Goal: Task Accomplishment & Management: Complete application form

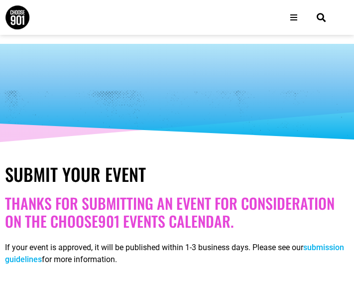
select select
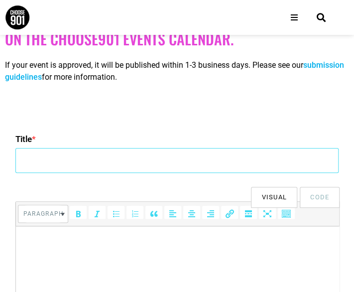
click at [112, 160] on input "Title *" at bounding box center [177, 160] width 324 height 25
type input "2nd Global Summit on Pediatrics and Child Health Care 2026"
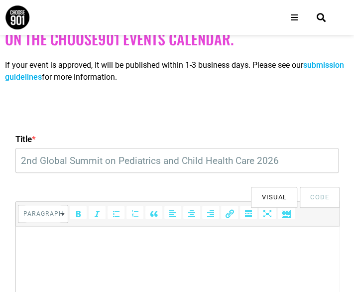
click at [80, 247] on html at bounding box center [177, 240] width 324 height 28
click at [45, 234] on p at bounding box center [177, 240] width 314 height 12
click at [34, 254] on html at bounding box center [177, 240] width 324 height 28
paste body
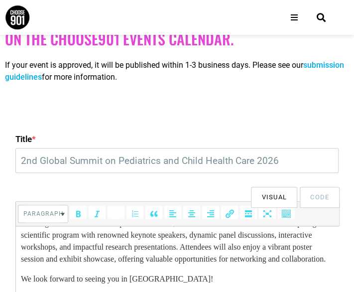
scroll to position [365, 0]
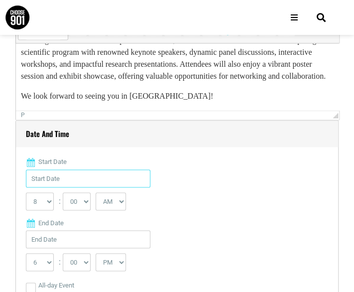
click at [84, 186] on input "Start Date" at bounding box center [88, 178] width 124 height 18
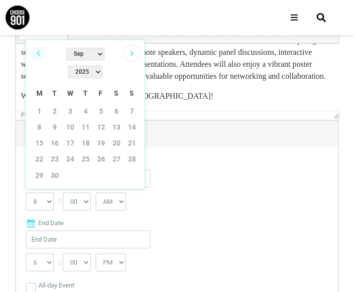
click at [130, 51] on link "Next" at bounding box center [131, 53] width 15 height 15
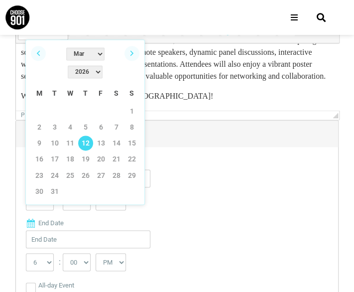
click at [87, 135] on link "12" at bounding box center [85, 142] width 15 height 15
type input "[DATE]"
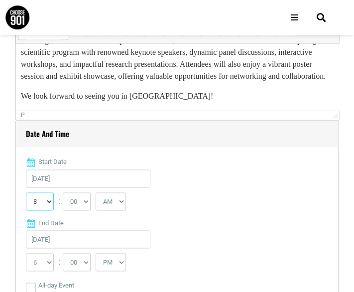
click at [50, 198] on select "0 1 2 3 4 5 6 7 8 9 10 11 12" at bounding box center [40, 201] width 28 height 18
select select "9"
click at [26, 192] on select "0 1 2 3 4 5 6 7 8 9 10 11 12" at bounding box center [40, 201] width 28 height 18
click at [85, 199] on select "00 05 10 15 20 25 30 35 40 45 50 55" at bounding box center [77, 201] width 28 height 18
select select "30"
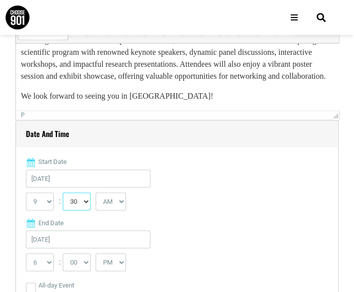
click at [63, 192] on select "00 05 10 15 20 25 30 35 40 45 50 55" at bounding box center [77, 201] width 28 height 18
click at [61, 238] on input "[DATE]" at bounding box center [88, 239] width 124 height 18
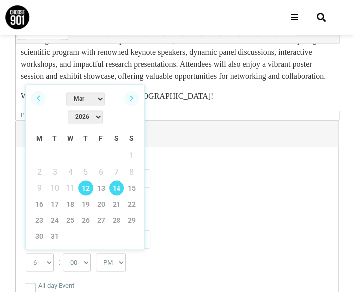
click at [115, 180] on link "14" at bounding box center [116, 187] width 15 height 15
type input "[DATE]"
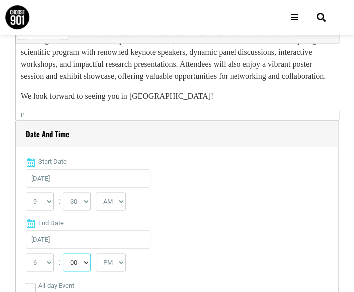
click at [81, 264] on select "00 05 10 15 20 25 30 35 40 45 50 55" at bounding box center [77, 262] width 28 height 18
select select "30"
click at [63, 253] on select "00 05 10 15 20 25 30 35 40 45 50 55" at bounding box center [77, 262] width 28 height 18
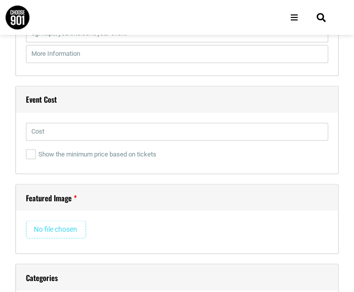
scroll to position [1442, 0]
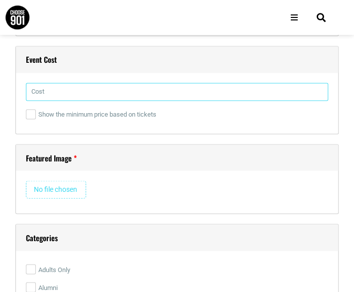
click at [89, 91] on input "text" at bounding box center [177, 92] width 303 height 18
click at [68, 88] on input "text" at bounding box center [177, 92] width 303 height 18
paste input "Speaker Registration-$749, Delegate/Listener-$899, Poster Registration-$449, St…"
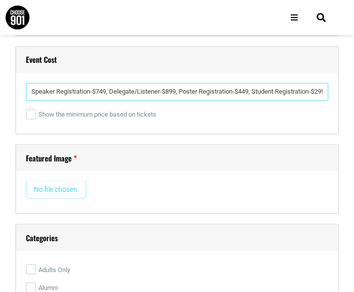
scroll to position [0, 4]
type input "Speaker Registration-$749, Delegate/Listener-$899, Poster Registration-$449, St…"
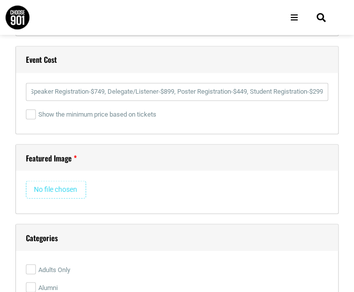
scroll to position [0, 0]
click at [51, 186] on input "file" at bounding box center [56, 189] width 60 height 18
type input "C:\fakepath\flyer.png"
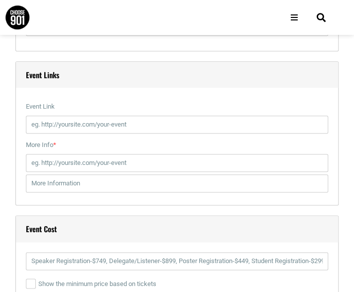
scroll to position [1263, 0]
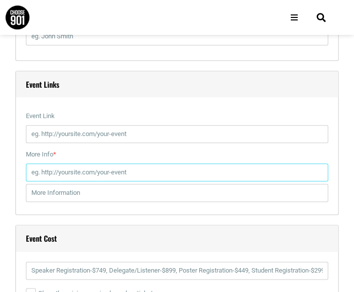
click at [61, 174] on input "More Info *" at bounding box center [177, 172] width 303 height 18
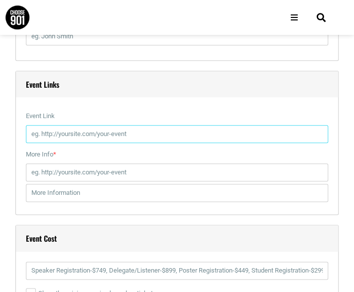
click at [70, 131] on input "Event Link" at bounding box center [177, 134] width 303 height 18
type input "[URL][DOMAIN_NAME]"
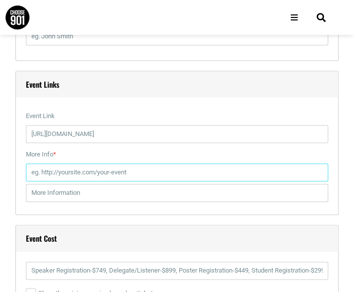
click at [73, 168] on input "More Info *" at bounding box center [177, 172] width 303 height 18
type input "[URL][DOMAIN_NAME]"
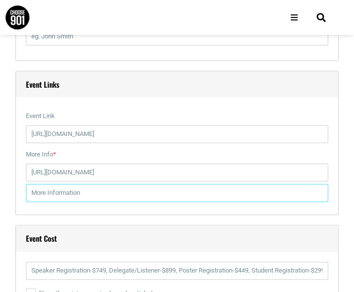
click at [69, 190] on input "text" at bounding box center [177, 193] width 303 height 18
type input "Speaker Registration-$749, Delegate/Listener-$899, Poster Registration-$449, St…"
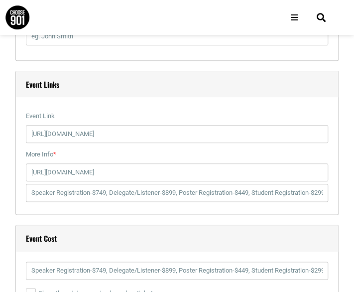
drag, startPoint x: 353, startPoint y: 148, endPoint x: 358, endPoint y: 165, distance: 17.3
click at [353, 165] on html "About Contact Us Donate Shop Blog Guides Jobs Events Get Choose901 Emails Searc…" at bounding box center [177, 152] width 354 height 2831
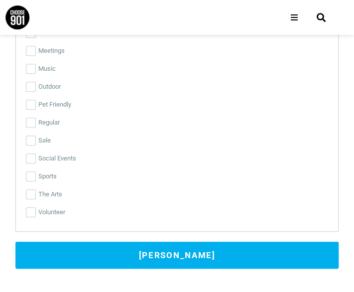
scroll to position [2287, 0]
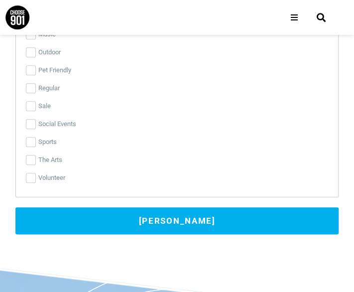
click at [147, 216] on button "[PERSON_NAME]" at bounding box center [177, 220] width 324 height 27
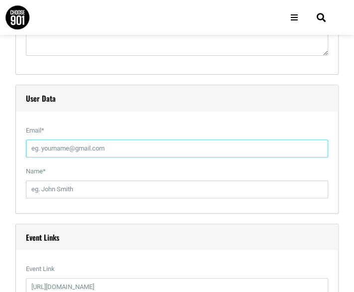
scroll to position [1110, 0]
click at [74, 146] on input "Email *" at bounding box center [177, 149] width 303 height 18
type input "[EMAIL_ADDRESS][DOMAIN_NAME]"
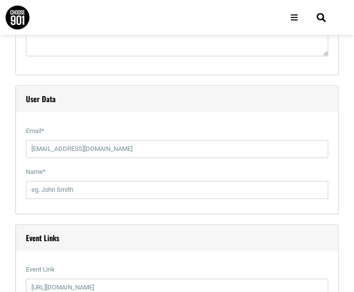
type input "Chandini"
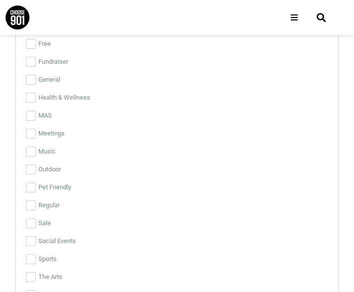
scroll to position [2352, 0]
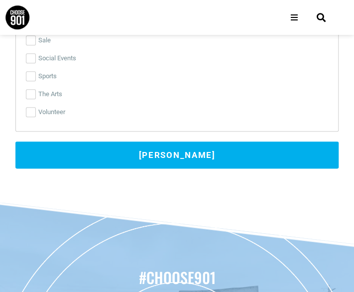
click at [163, 153] on button "[PERSON_NAME]" at bounding box center [177, 154] width 324 height 27
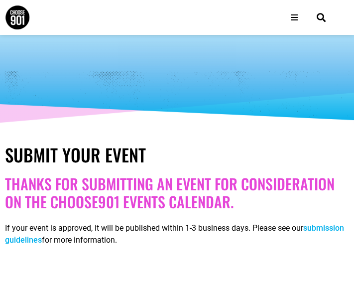
scroll to position [0, 0]
